Goal: Find specific page/section: Find specific page/section

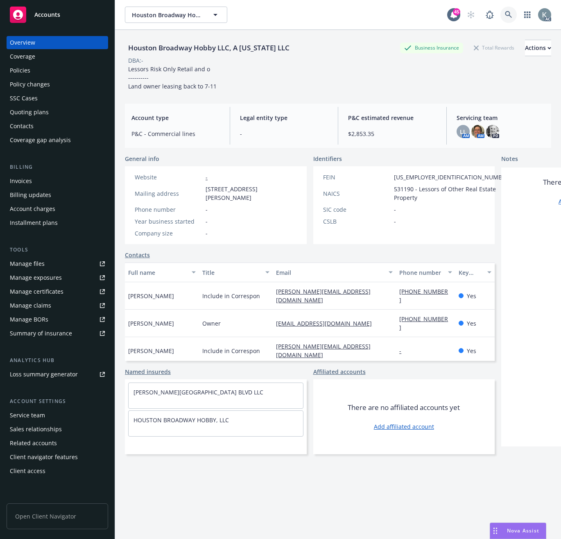
click at [505, 13] on icon at bounding box center [508, 14] width 7 height 7
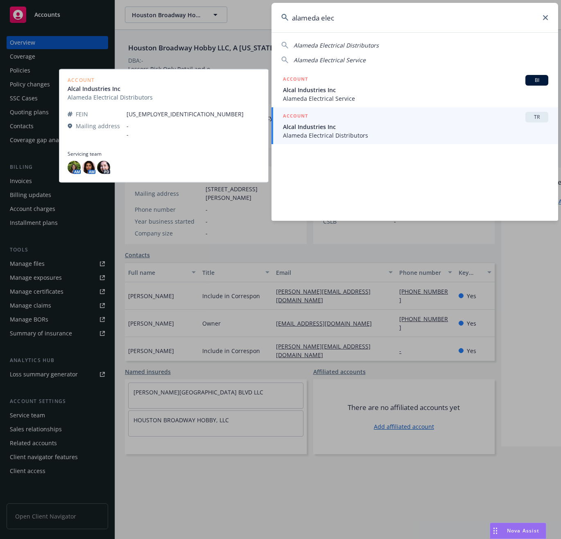
type input "alameda elec"
click at [320, 134] on span "Alameda Electrical Distributors" at bounding box center [415, 135] width 265 height 9
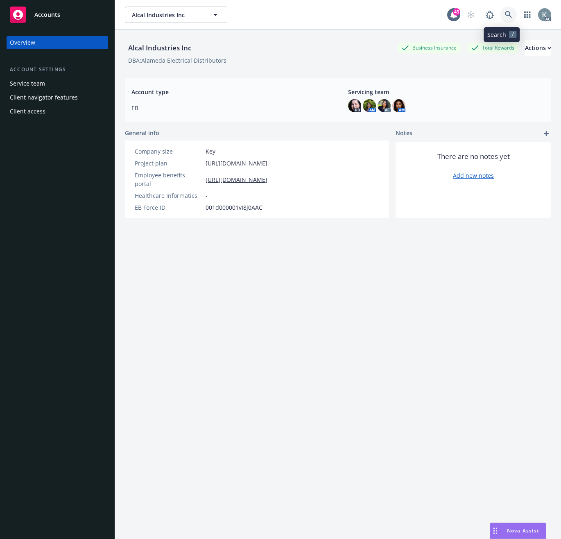
click at [501, 12] on link at bounding box center [509, 15] width 16 height 16
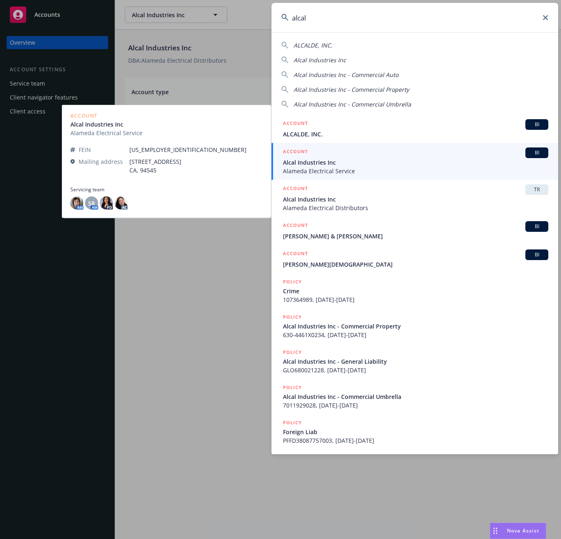
type input "alcal"
click at [291, 159] on span "Alcal Industries Inc" at bounding box center [415, 162] width 265 height 9
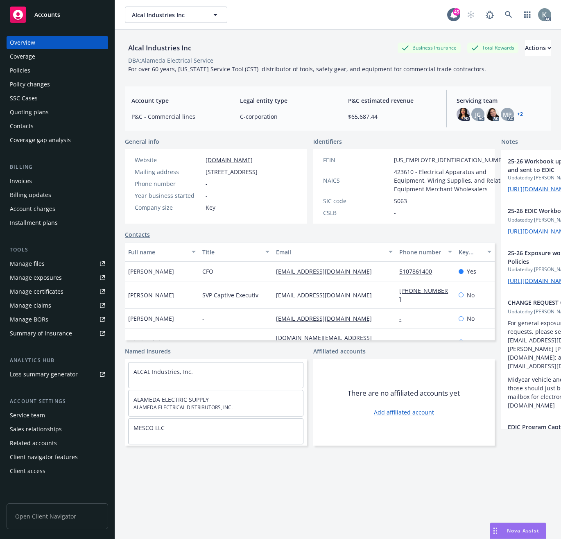
click at [26, 182] on div "Invoices" at bounding box center [21, 181] width 22 height 13
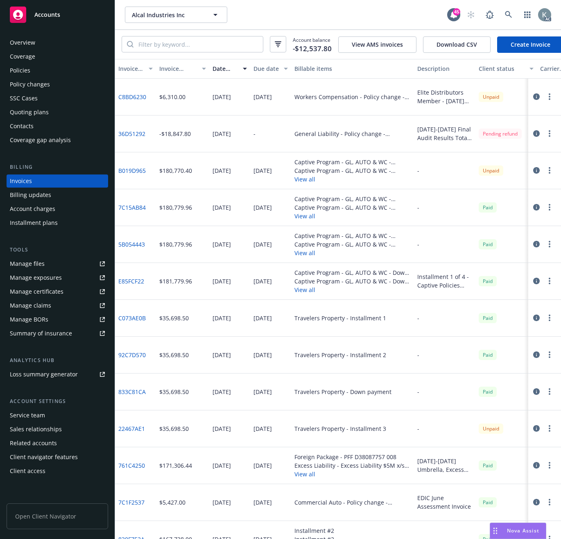
click at [135, 101] on link "C8BD6230" at bounding box center [132, 97] width 28 height 9
click at [26, 68] on div "Policies" at bounding box center [20, 70] width 20 height 13
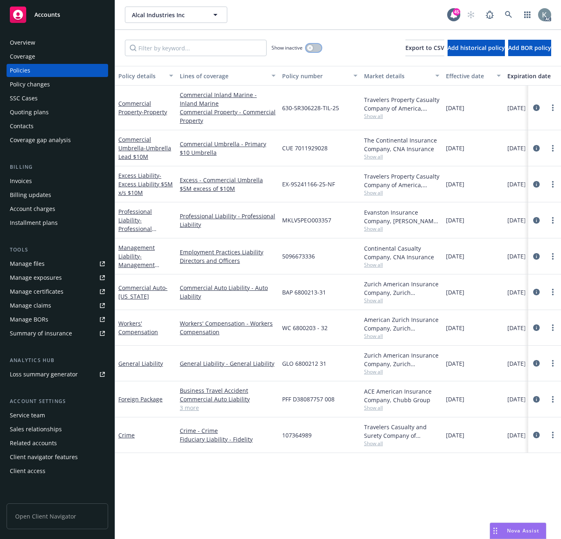
click at [310, 48] on icon "button" at bounding box center [309, 47] width 3 height 3
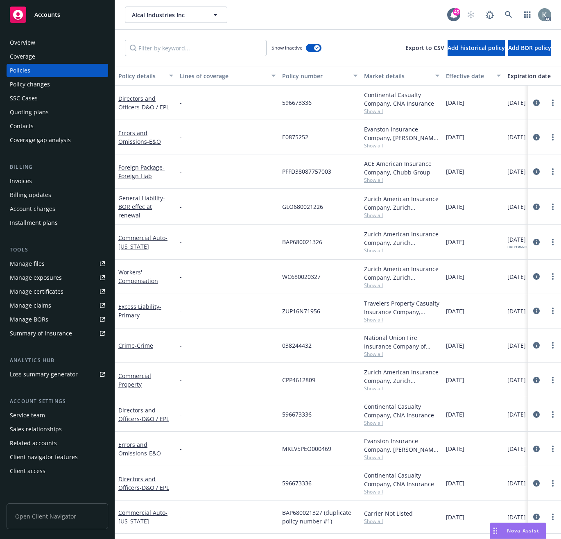
click at [297, 75] on div "Policy number" at bounding box center [315, 76] width 66 height 9
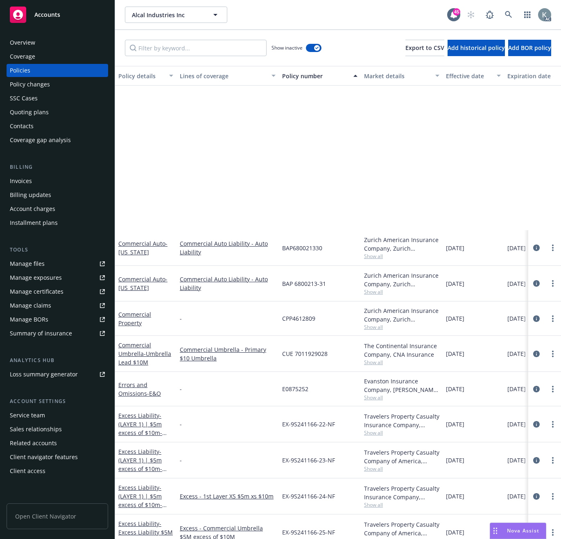
scroll to position [273, 0]
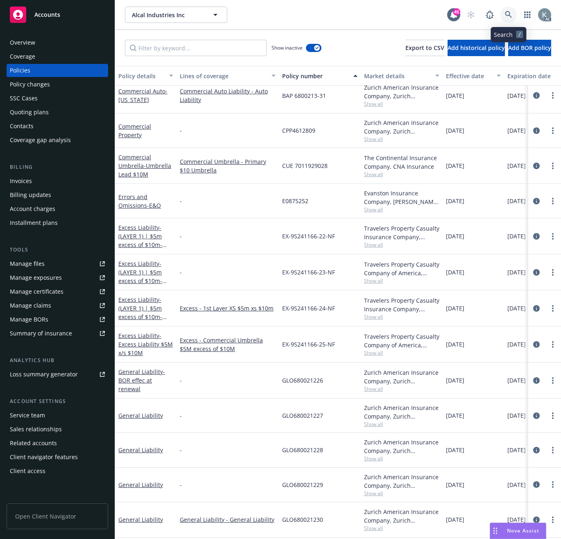
click at [506, 11] on icon at bounding box center [508, 14] width 7 height 7
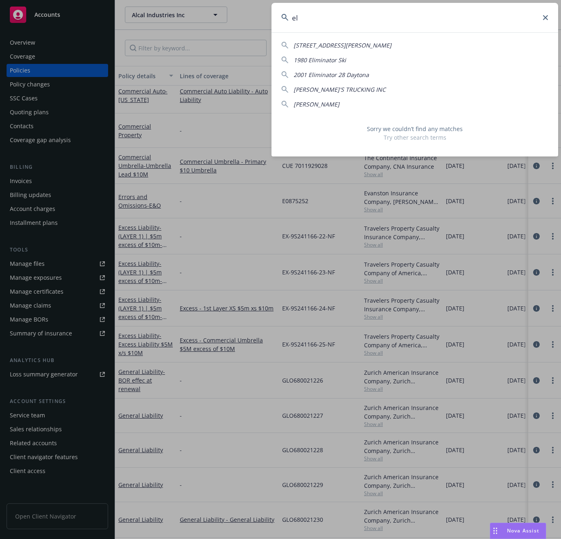
type input "e"
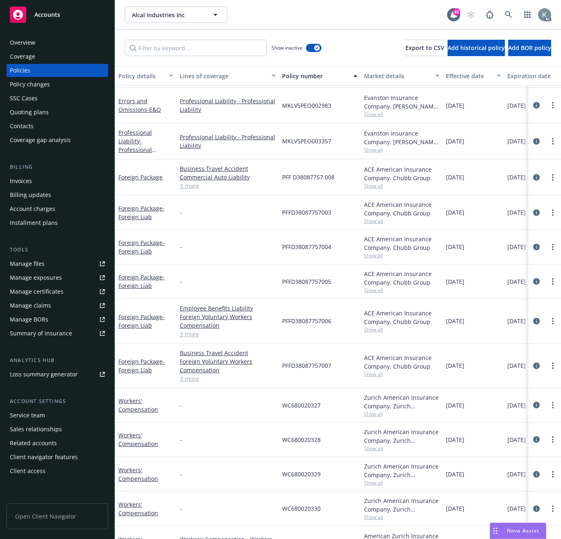
scroll to position [819, 0]
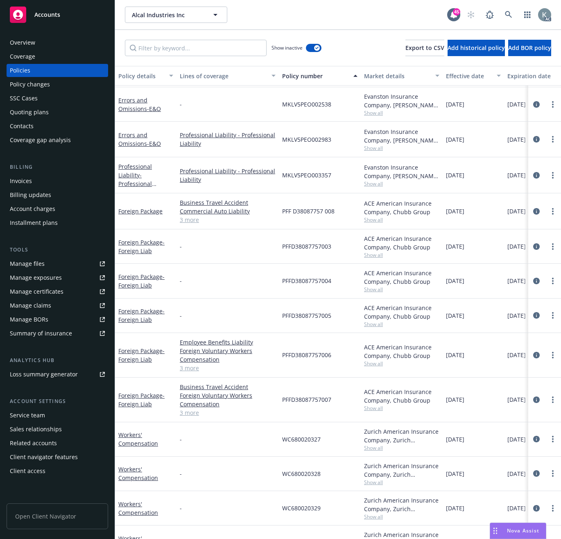
click at [28, 181] on div "Invoices" at bounding box center [21, 181] width 22 height 13
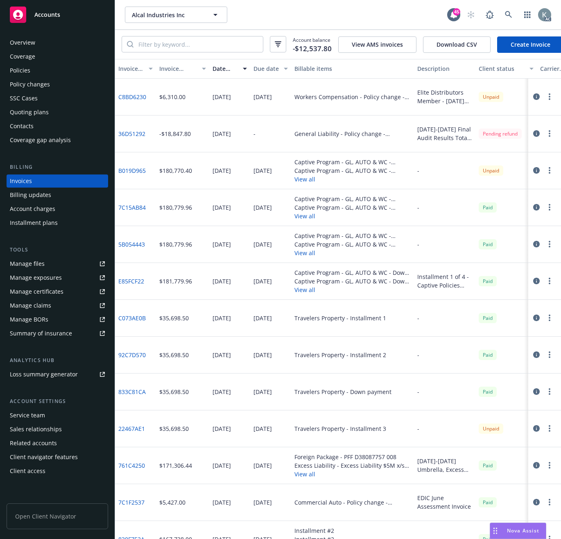
click at [136, 507] on link "7C1F2537" at bounding box center [131, 502] width 26 height 9
